Goal: Task Accomplishment & Management: Manage account settings

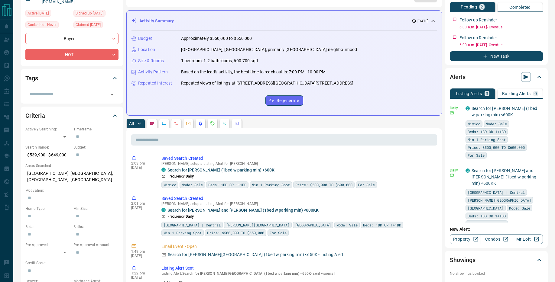
scroll to position [73, 0]
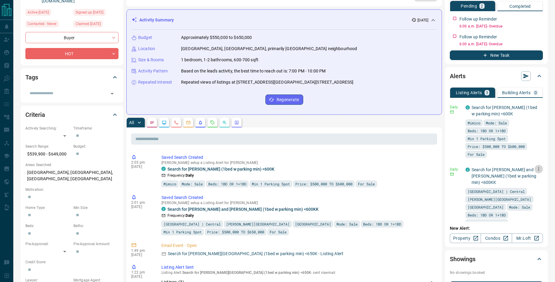
click at [540, 169] on icon "button" at bounding box center [538, 168] width 5 height 5
click at [501, 183] on div at bounding box center [277, 141] width 555 height 282
click at [504, 181] on p "Search for [PERSON_NAME] and [PERSON_NAME] (1bed w parking min) <600KK" at bounding box center [504, 176] width 67 height 19
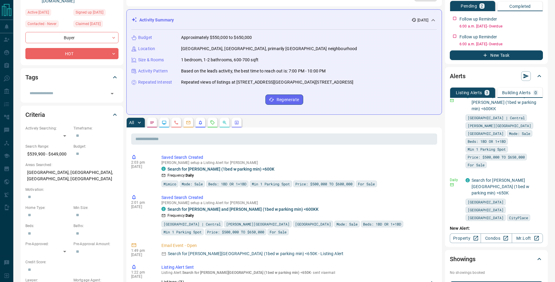
scroll to position [87, 0]
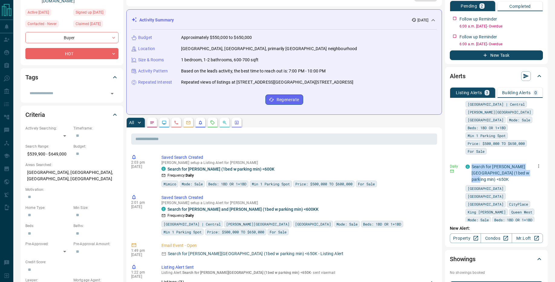
drag, startPoint x: 522, startPoint y: 165, endPoint x: 475, endPoint y: 162, distance: 47.2
click at [470, 164] on div "C Search for [PERSON_NAME][GEOGRAPHIC_DATA] (1bed w parking min) <650K" at bounding box center [503, 173] width 77 height 19
copy link "Search for [PERSON_NAME][GEOGRAPHIC_DATA] (1bed w parking min) <650K"
click at [538, 163] on icon "button" at bounding box center [538, 165] width 5 height 5
click at [530, 179] on link "Edit" at bounding box center [526, 179] width 13 height 6
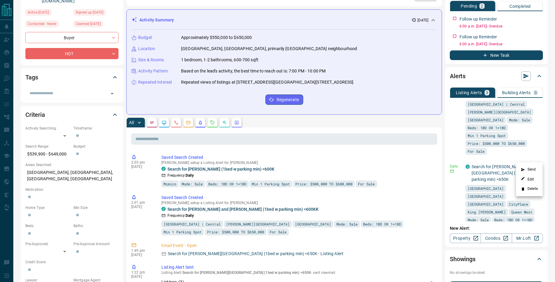
click at [484, 150] on div at bounding box center [277, 141] width 555 height 282
